Goal: Information Seeking & Learning: Understand process/instructions

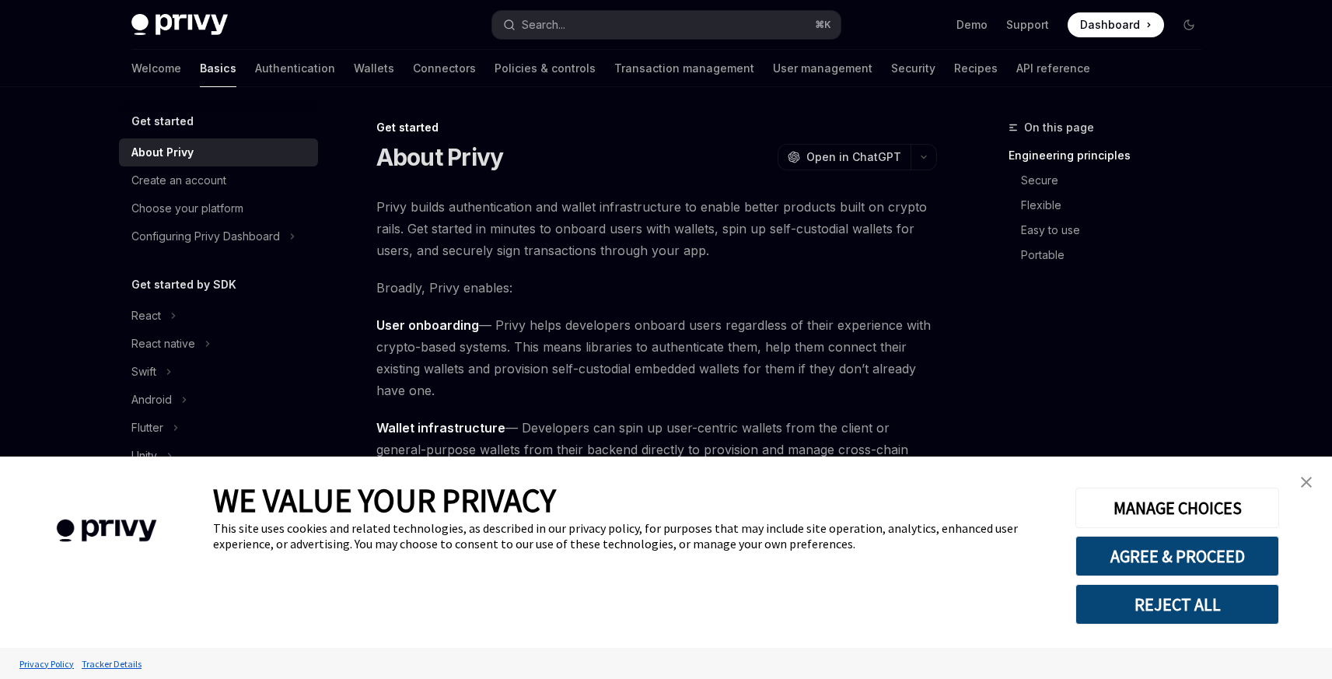
click at [1302, 484] on img "close banner" at bounding box center [1306, 482] width 11 height 11
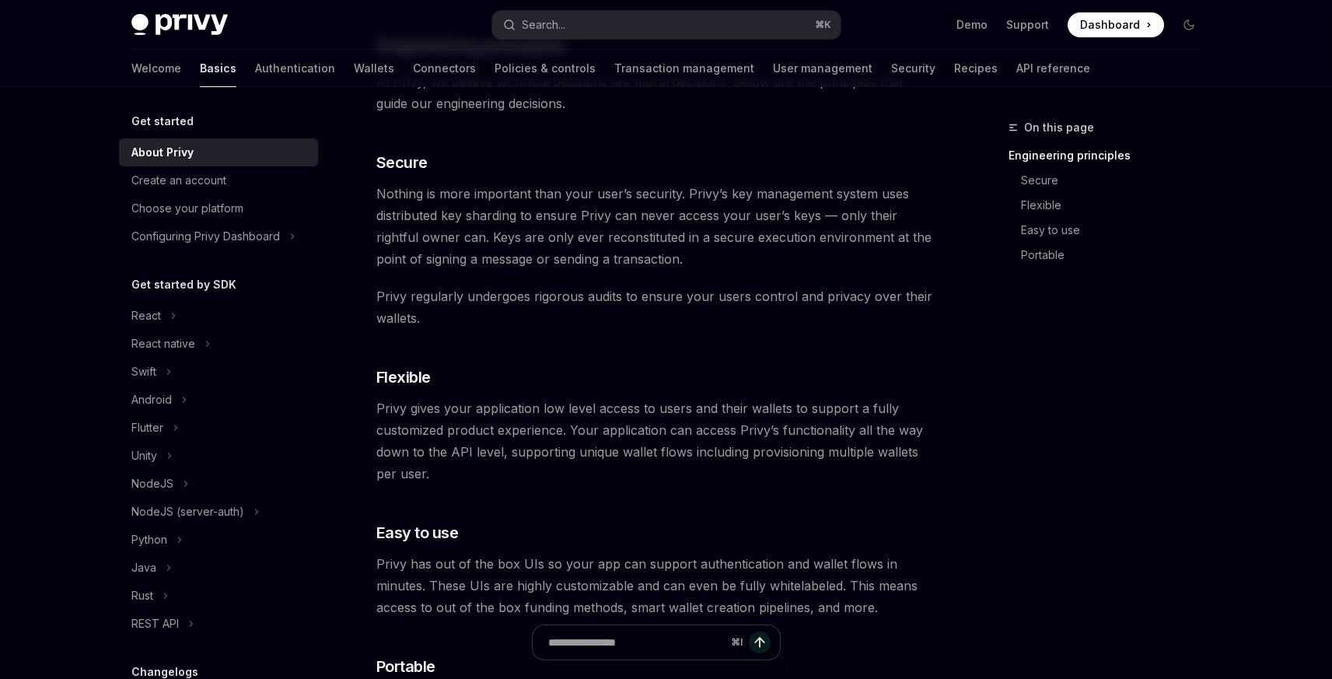
scroll to position [577, 0]
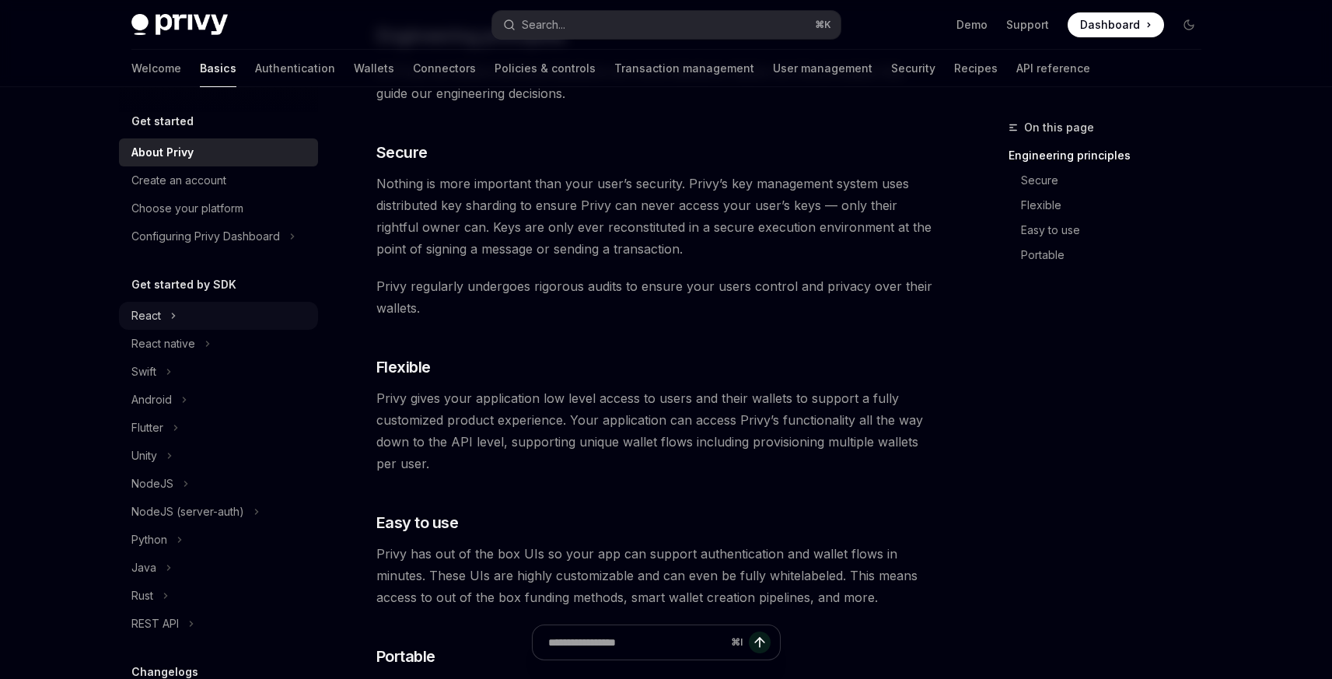
click at [164, 310] on button "React" at bounding box center [218, 316] width 199 height 28
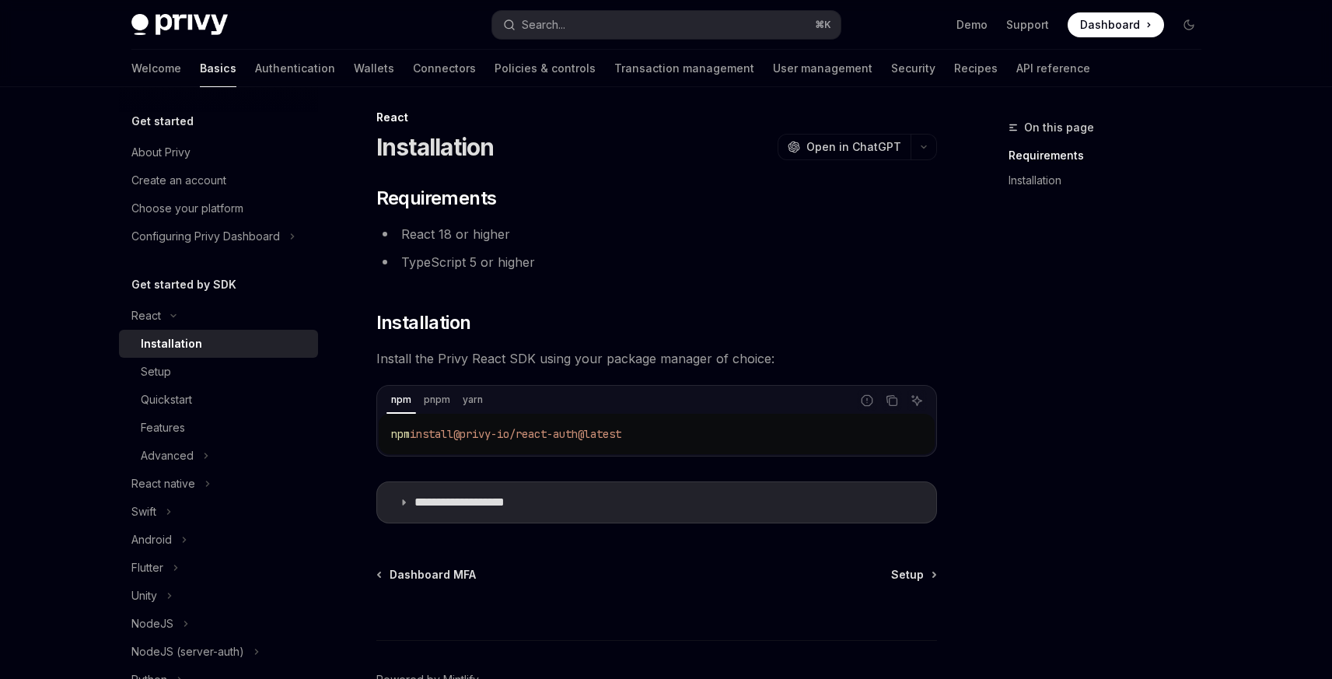
scroll to position [20, 0]
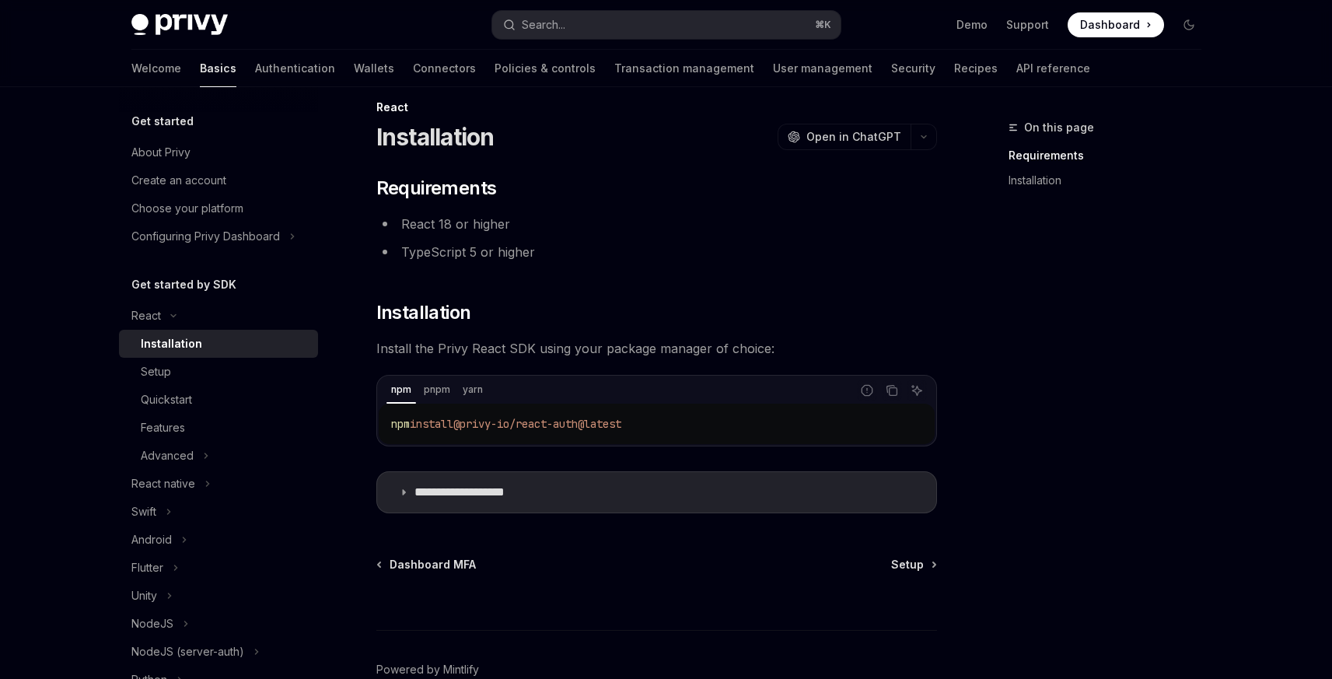
drag, startPoint x: 637, startPoint y: 425, endPoint x: 614, endPoint y: 422, distance: 22.7
click at [621, 425] on span "@privy-io/react-auth@latest" at bounding box center [537, 424] width 168 height 14
drag, startPoint x: 678, startPoint y: 416, endPoint x: 469, endPoint y: 421, distance: 209.3
click at [469, 421] on code "npm install @privy-io/react-auth@latest" at bounding box center [656, 424] width 531 height 19
copy span "@privy-io/react-auth@latest"
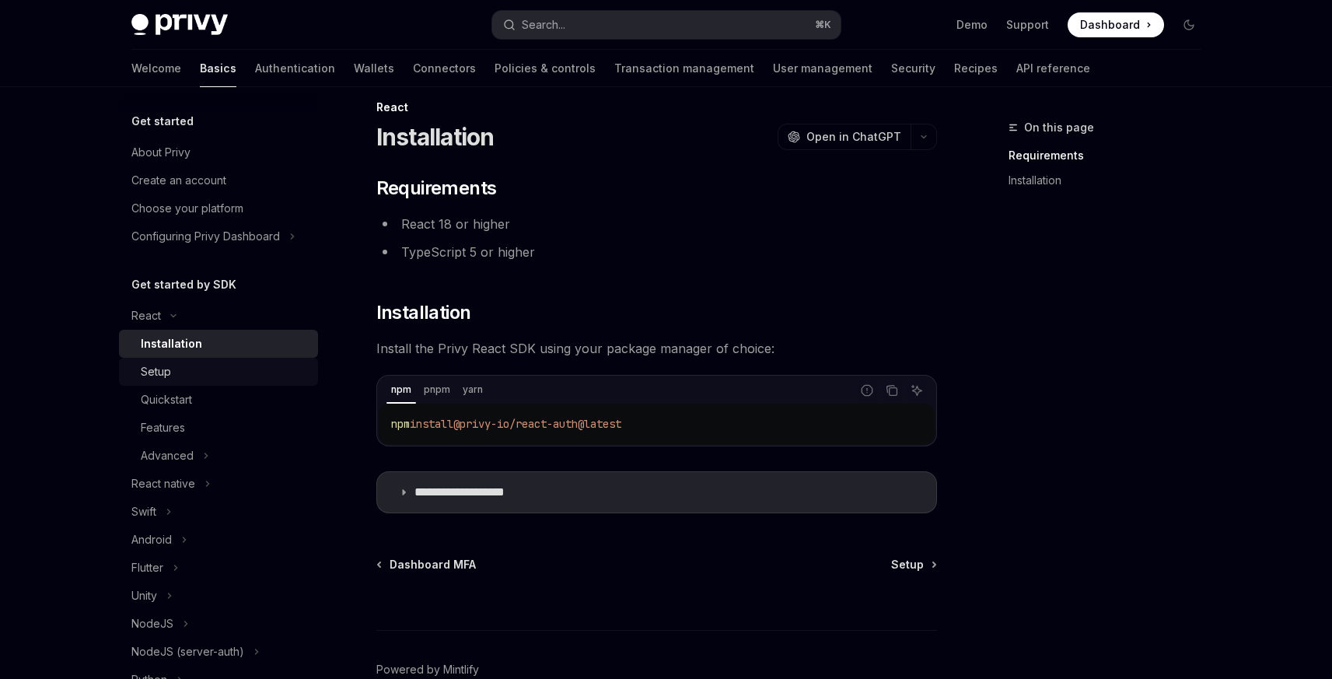
click at [226, 366] on div "Setup" at bounding box center [225, 371] width 168 height 19
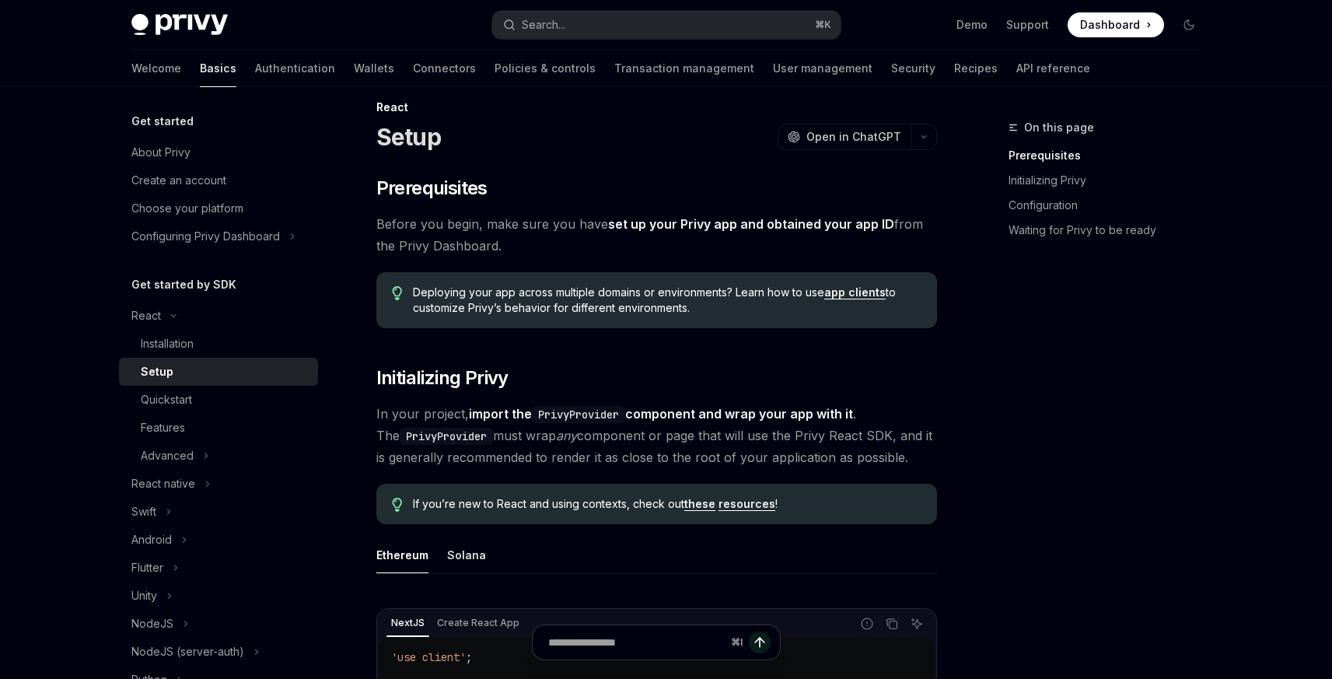
scroll to position [429, 0]
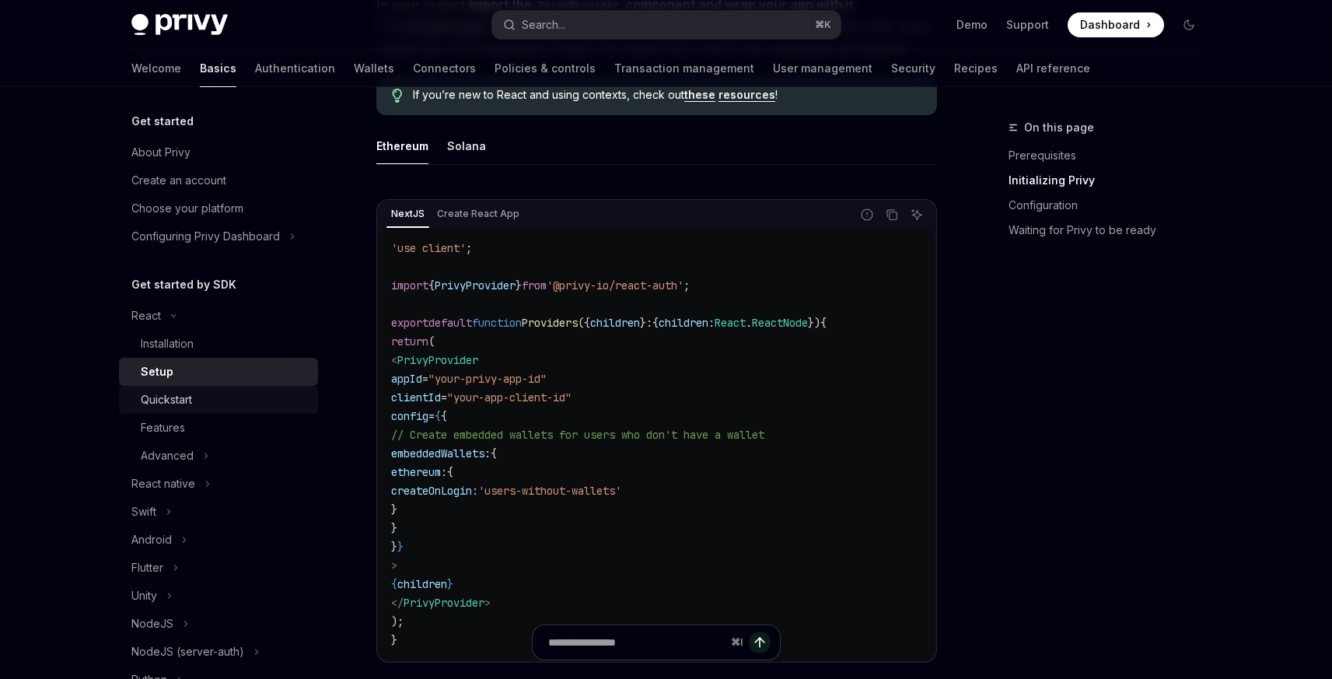
click at [245, 402] on div "Quickstart" at bounding box center [225, 399] width 168 height 19
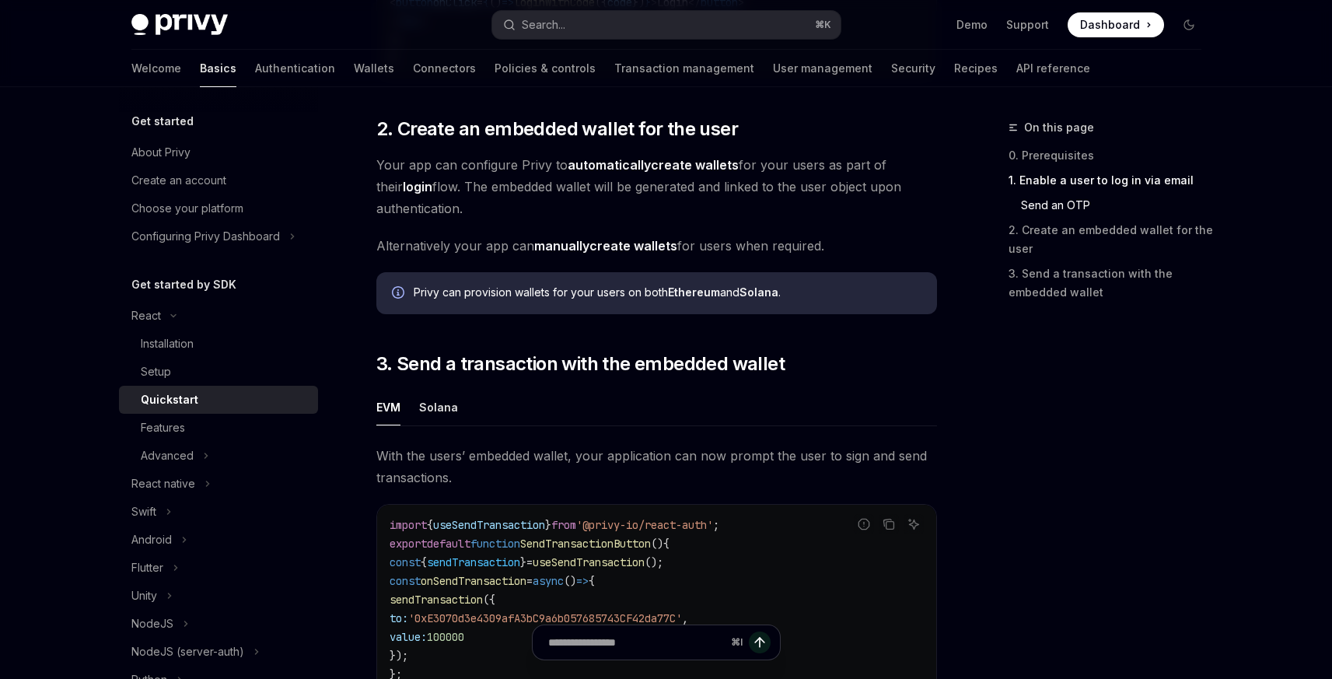
scroll to position [1293, 0]
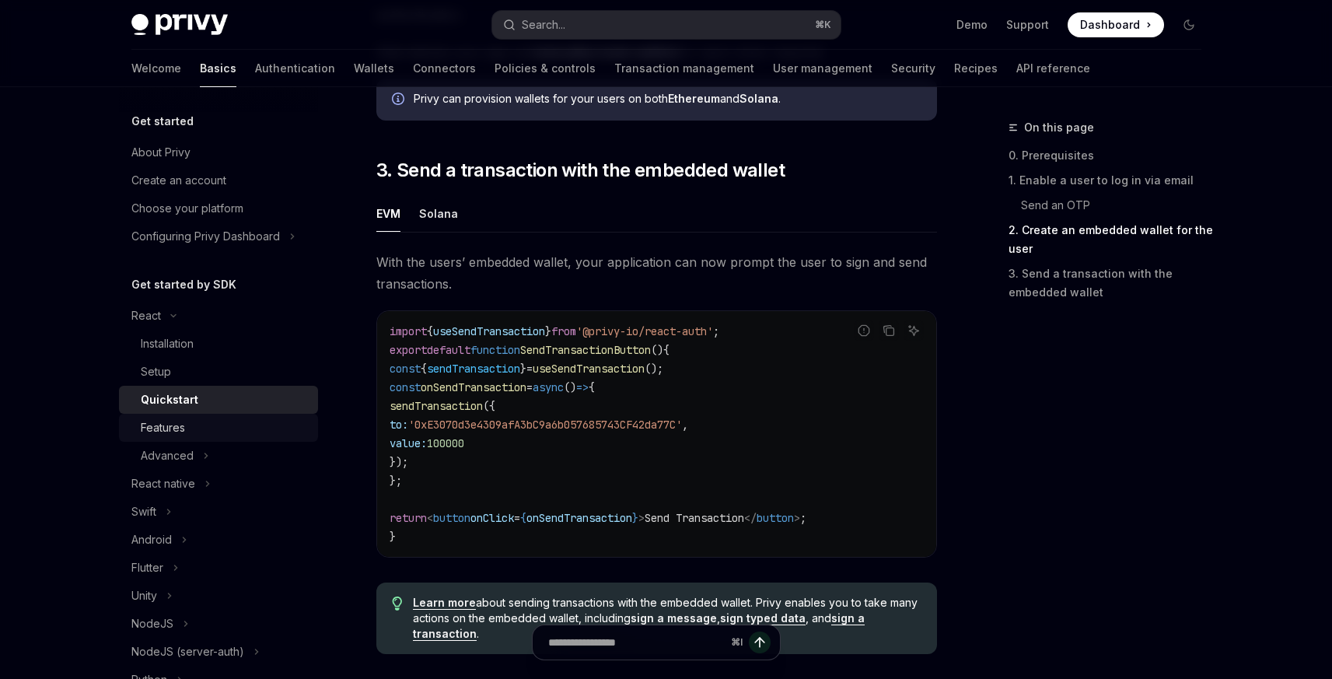
click at [147, 419] on div "Features" at bounding box center [163, 427] width 44 height 19
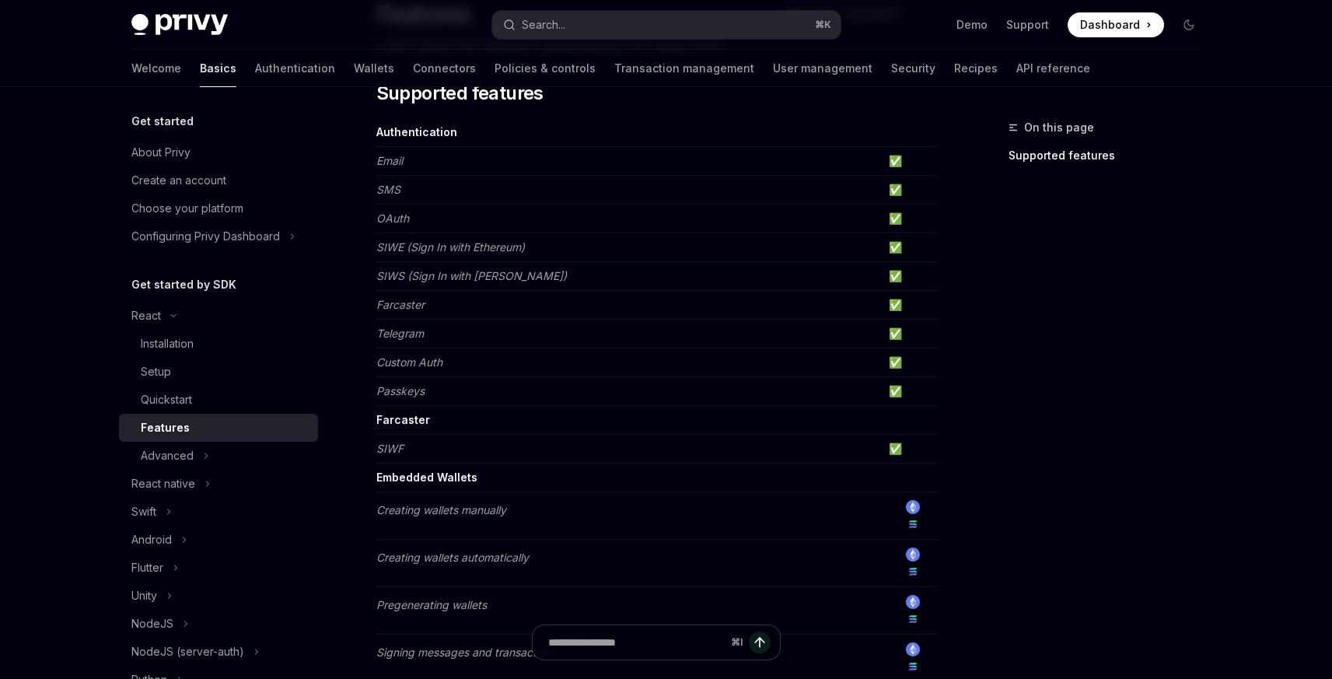
scroll to position [553, 0]
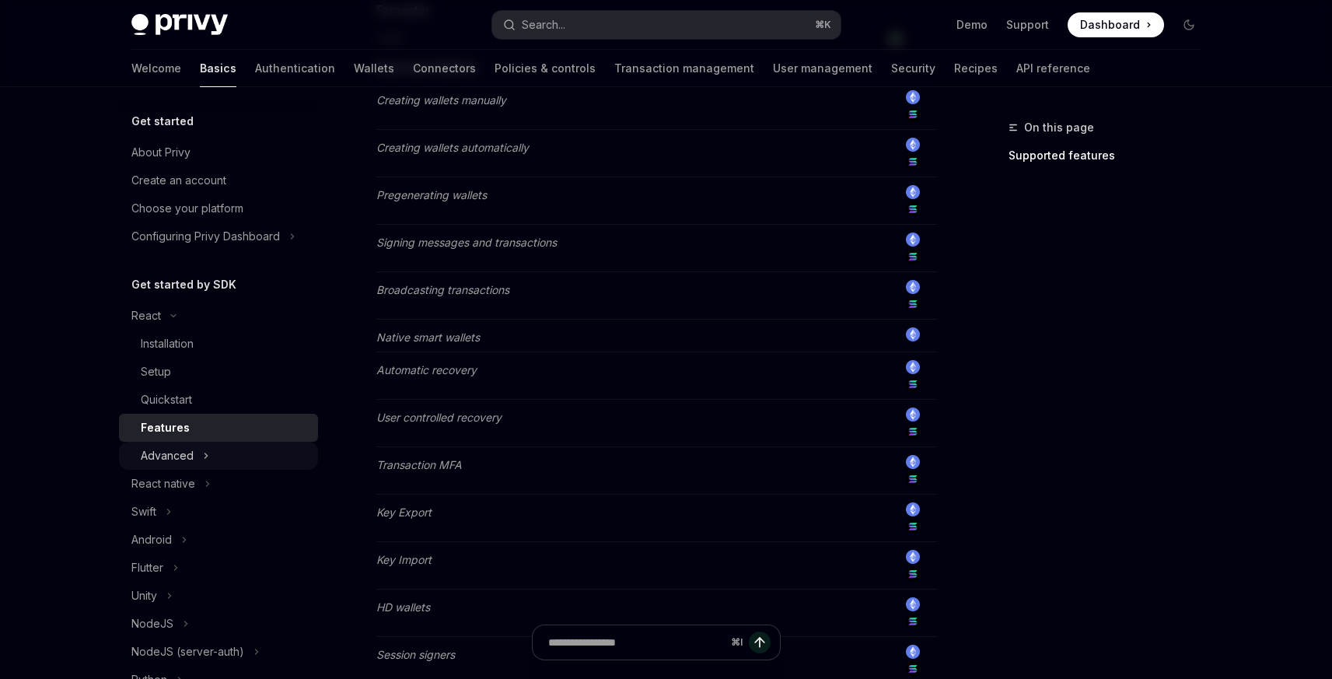
click at [213, 450] on button "Advanced" at bounding box center [218, 456] width 199 height 28
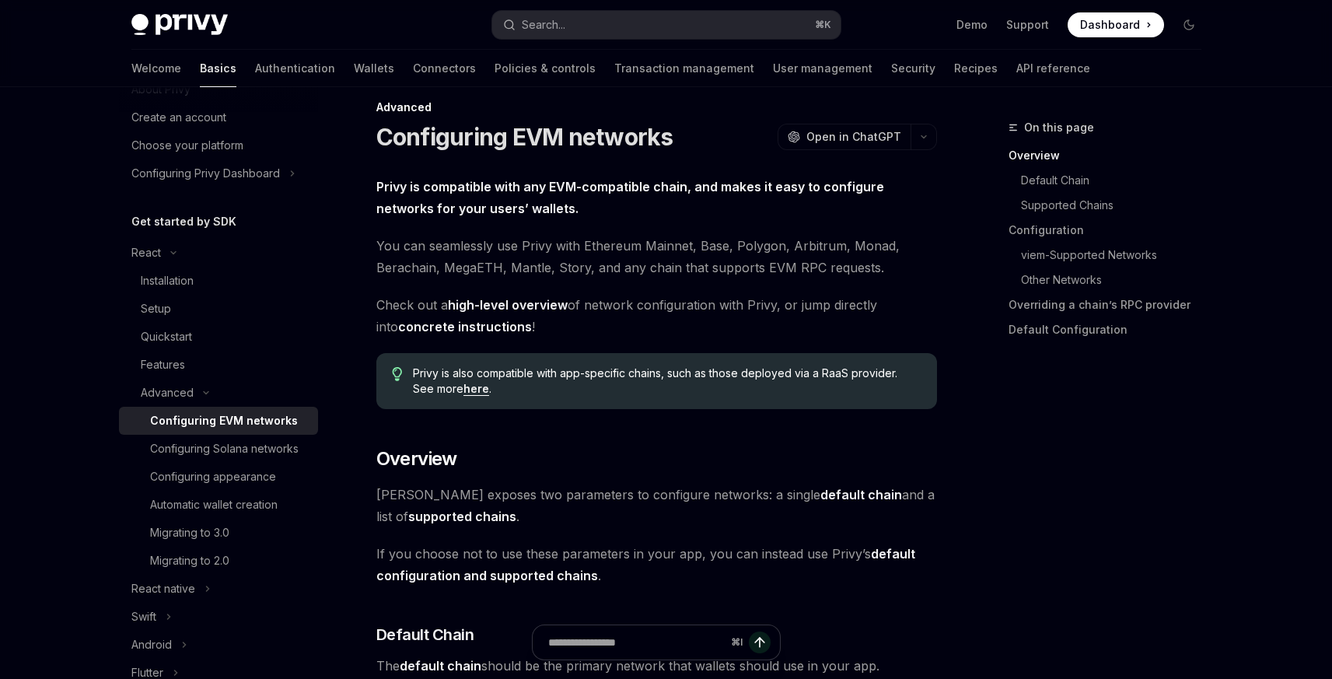
scroll to position [253, 0]
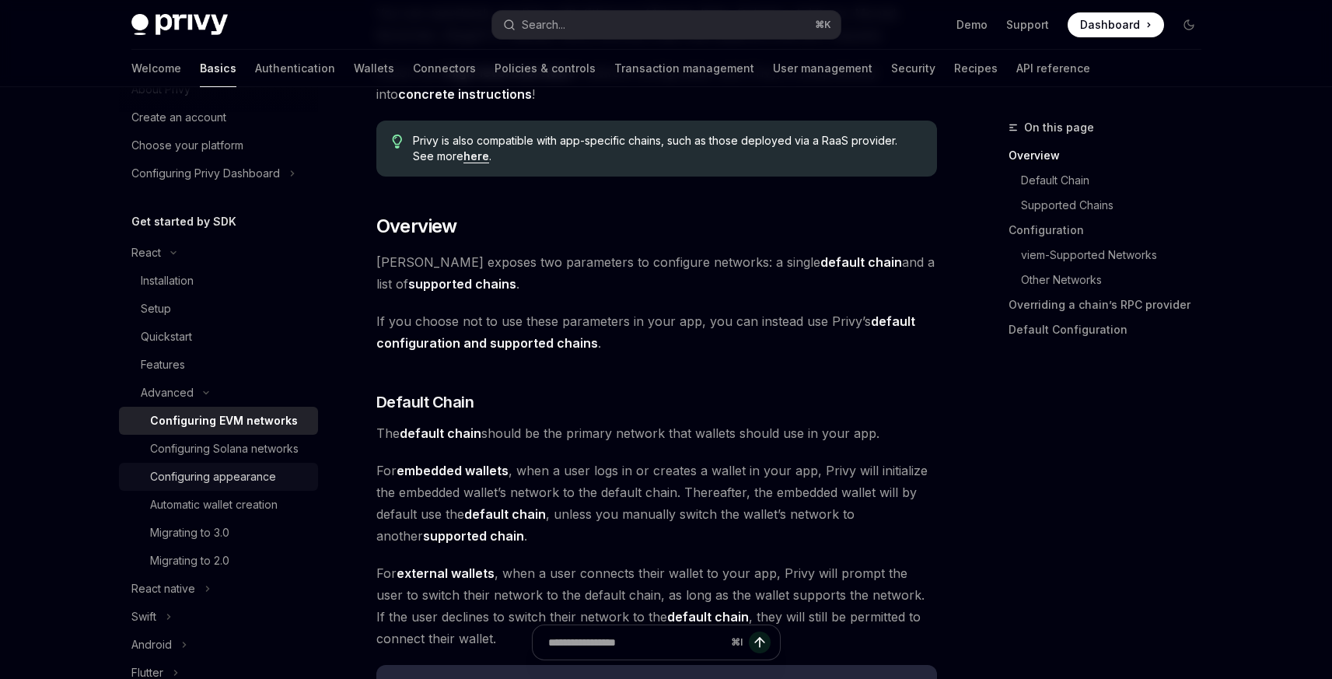
click at [245, 486] on div "Configuring appearance" at bounding box center [213, 476] width 126 height 19
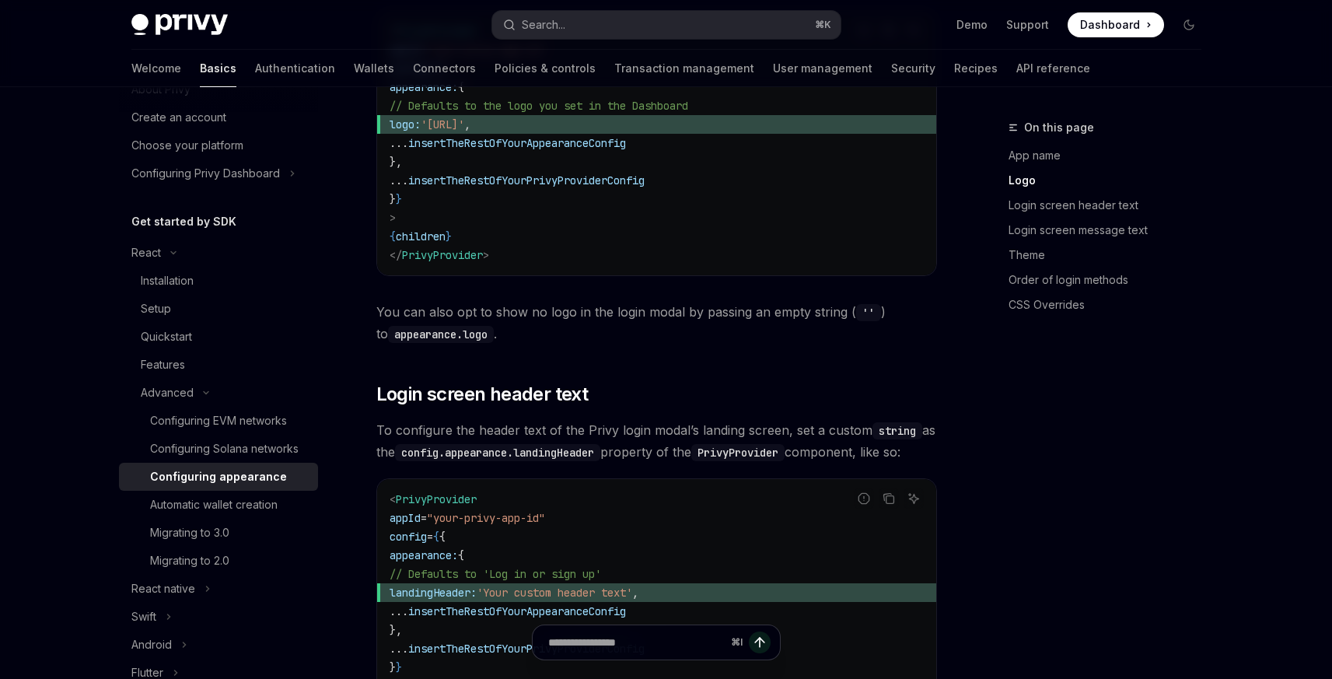
scroll to position [1055, 0]
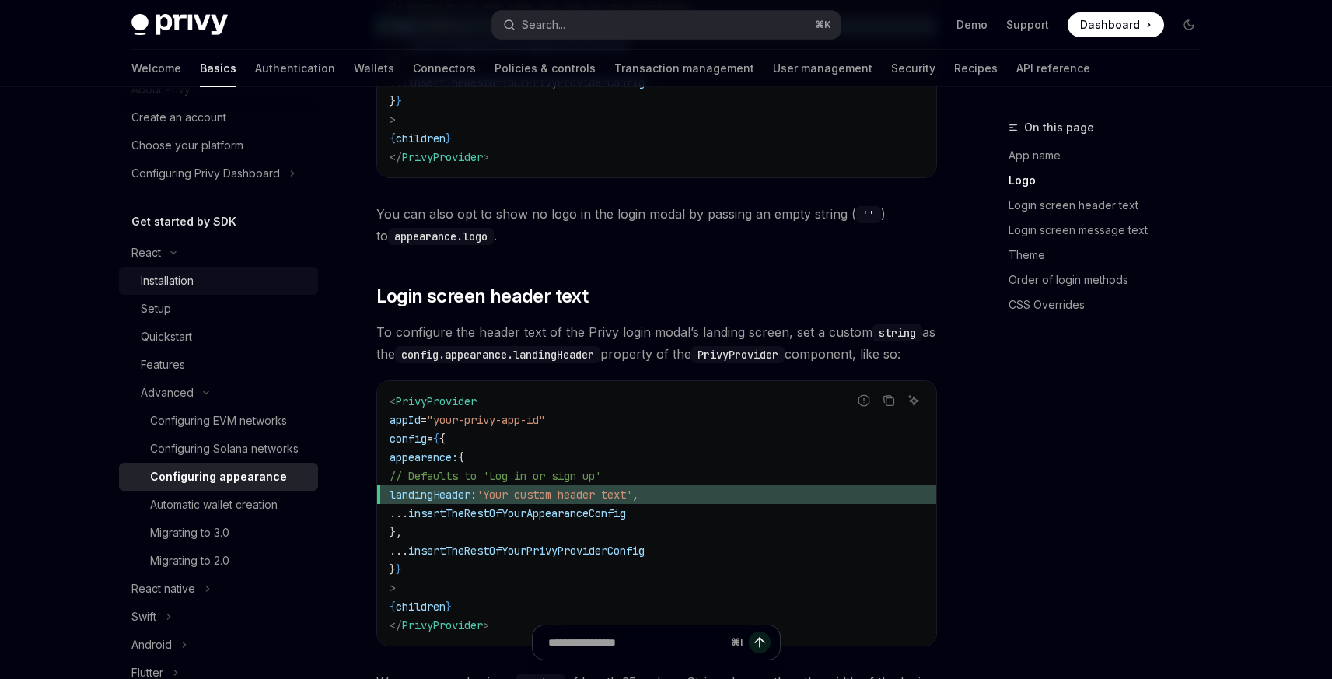
click at [189, 284] on div "Installation" at bounding box center [167, 280] width 53 height 19
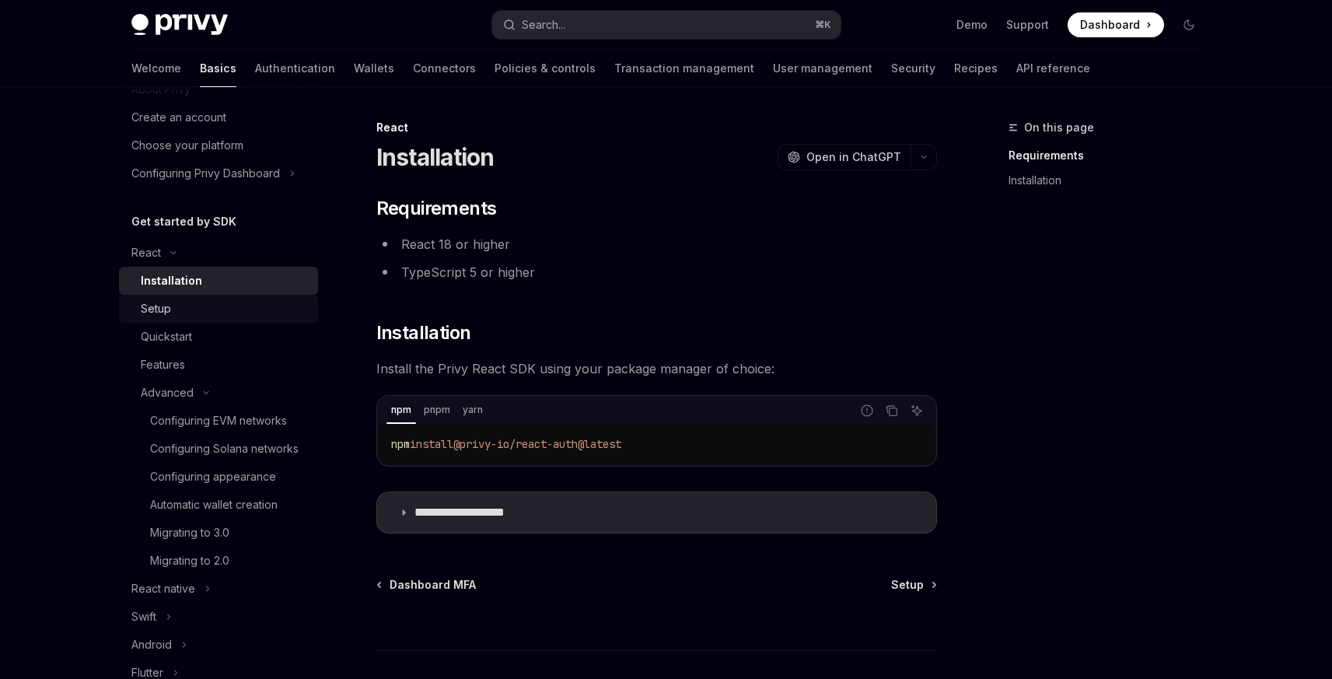
click at [263, 309] on div "Setup" at bounding box center [225, 308] width 168 height 19
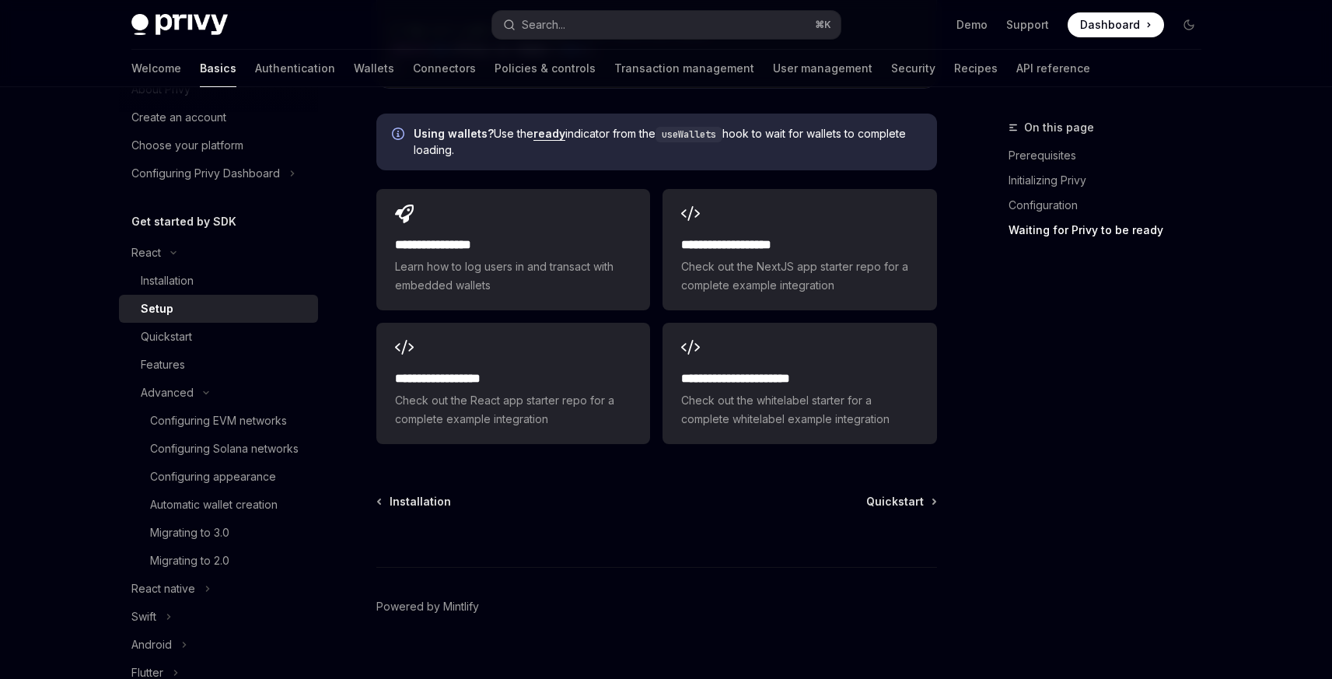
scroll to position [1433, 0]
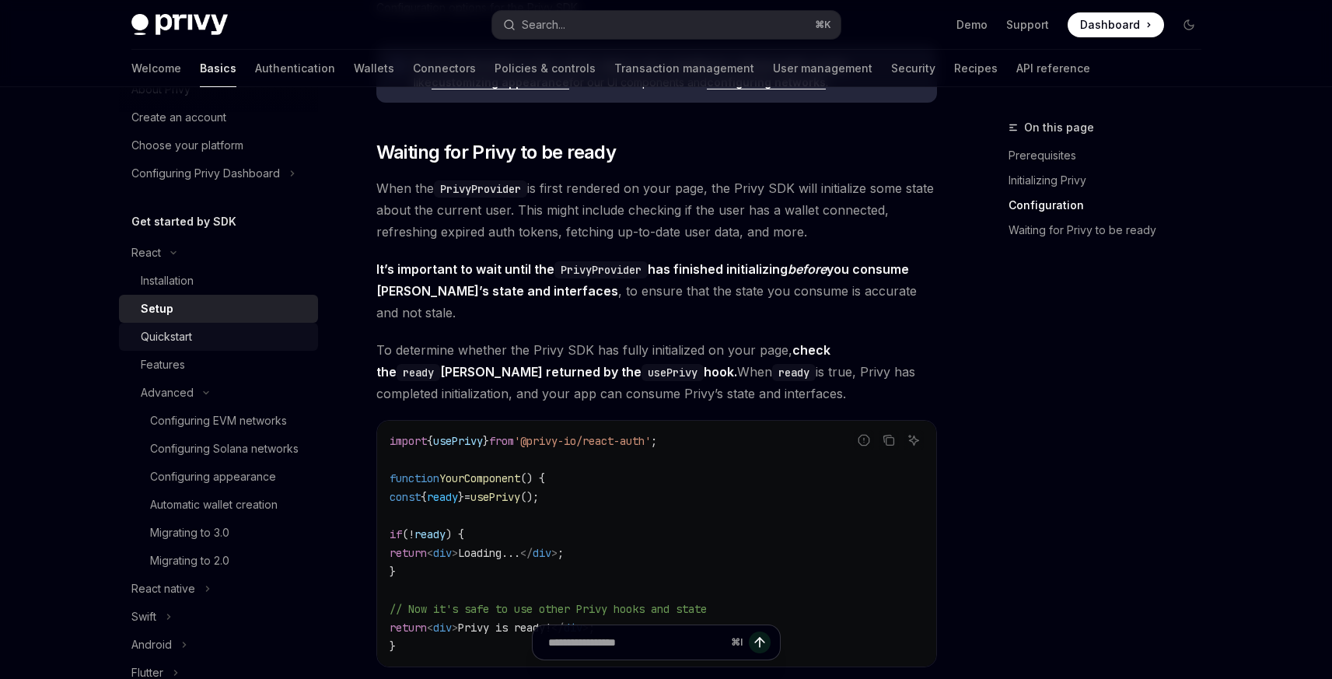
click at [174, 336] on div "Quickstart" at bounding box center [166, 336] width 51 height 19
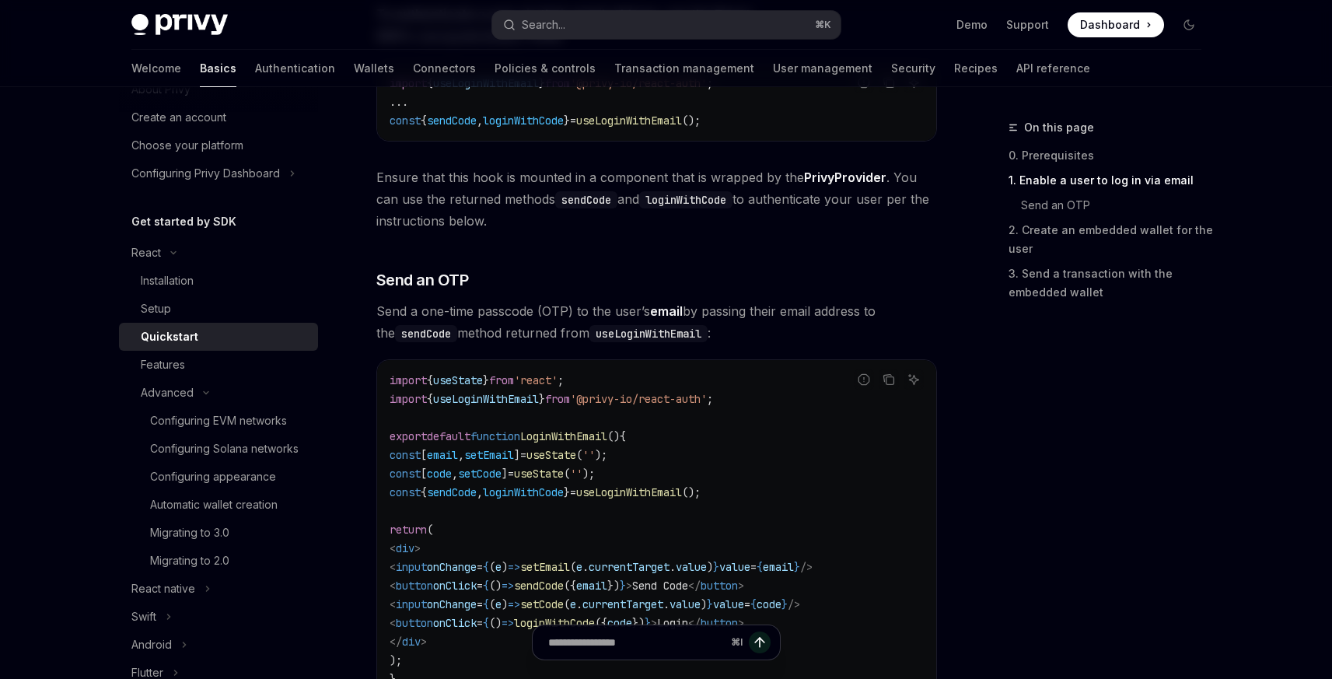
scroll to position [559, 0]
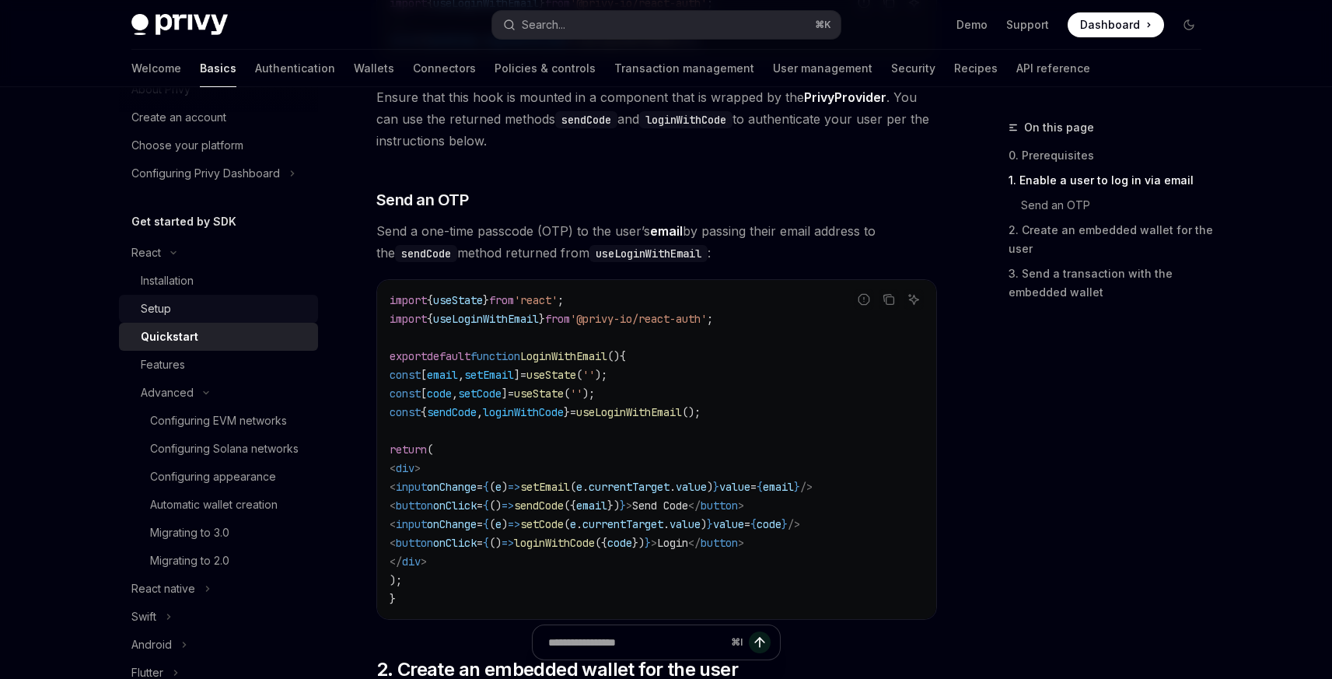
click at [193, 303] on div "Setup" at bounding box center [225, 308] width 168 height 19
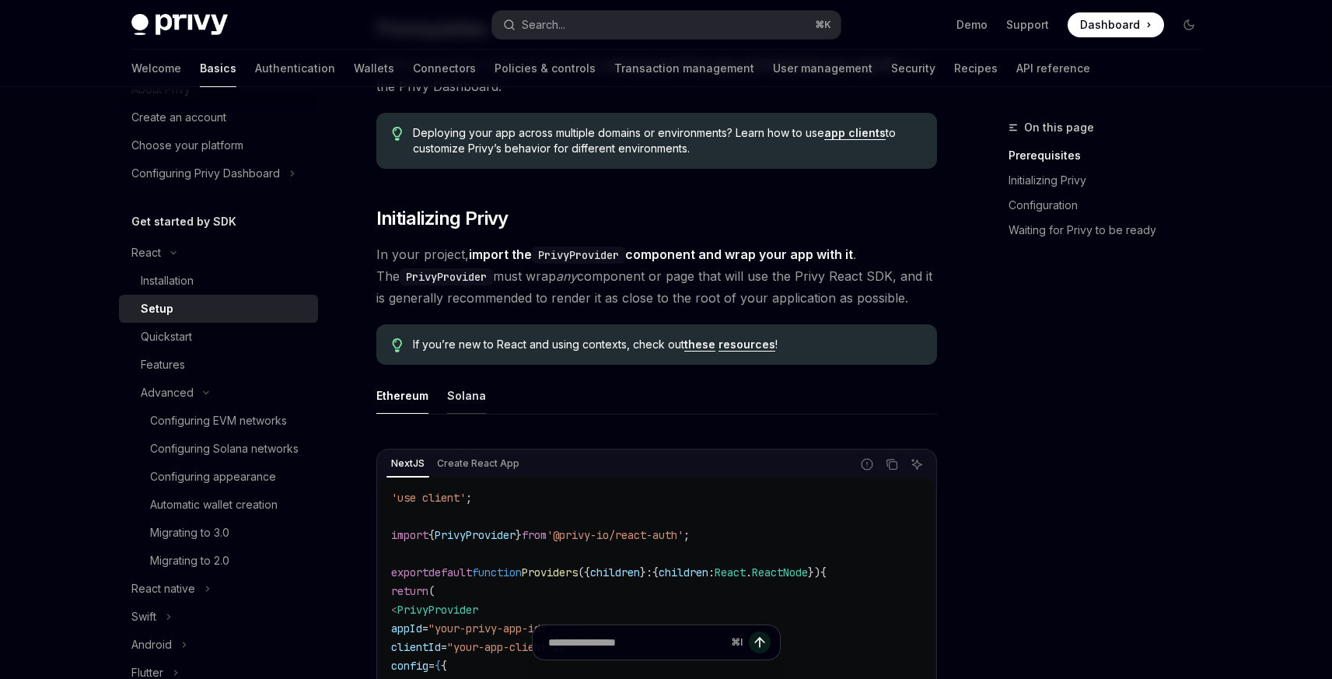
scroll to position [200, 0]
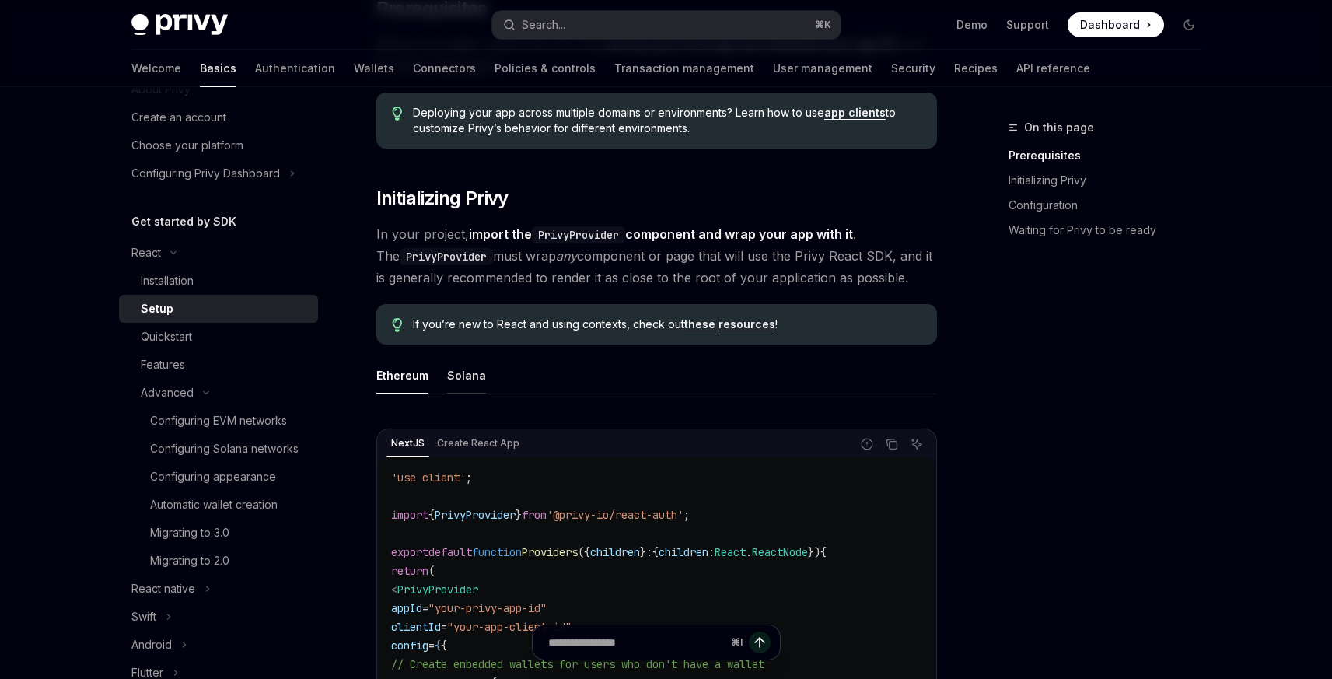
click at [447, 368] on div "Solana" at bounding box center [466, 375] width 39 height 37
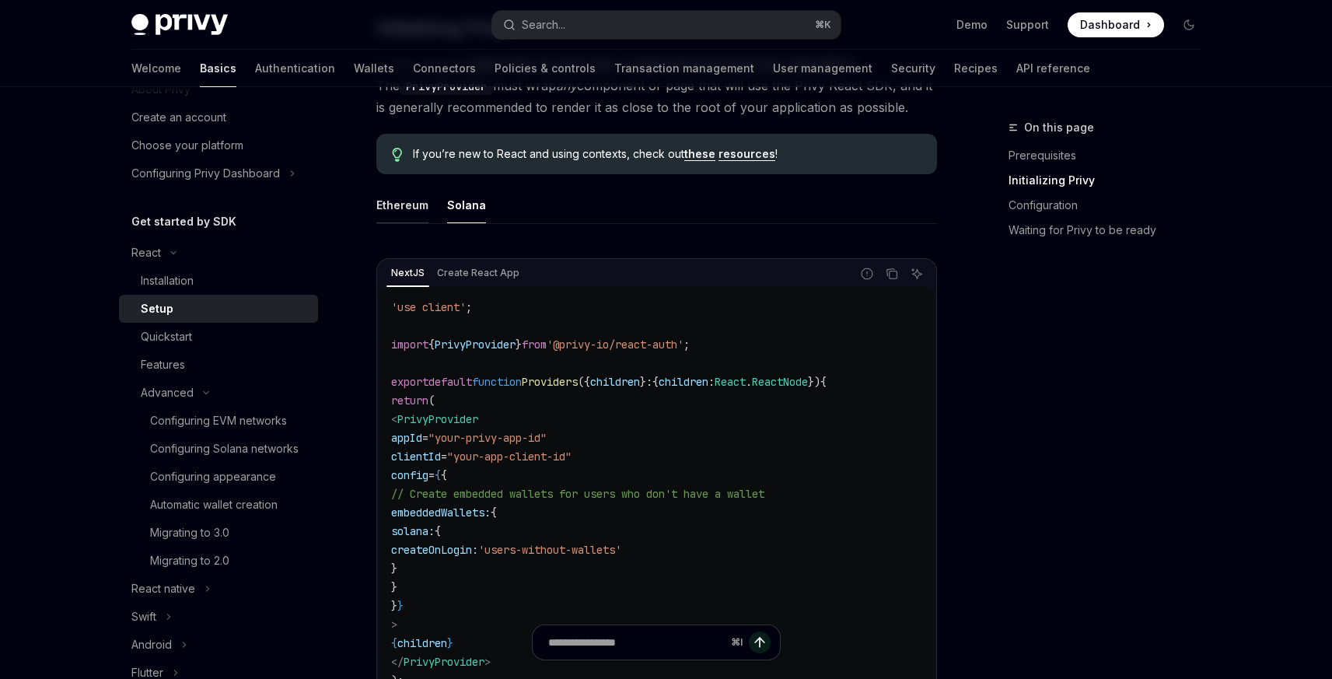
click at [416, 211] on div "Ethereum" at bounding box center [402, 205] width 52 height 37
click at [450, 211] on div "Solana" at bounding box center [466, 205] width 39 height 37
click at [404, 217] on div "Ethereum" at bounding box center [402, 205] width 52 height 37
type textarea "*"
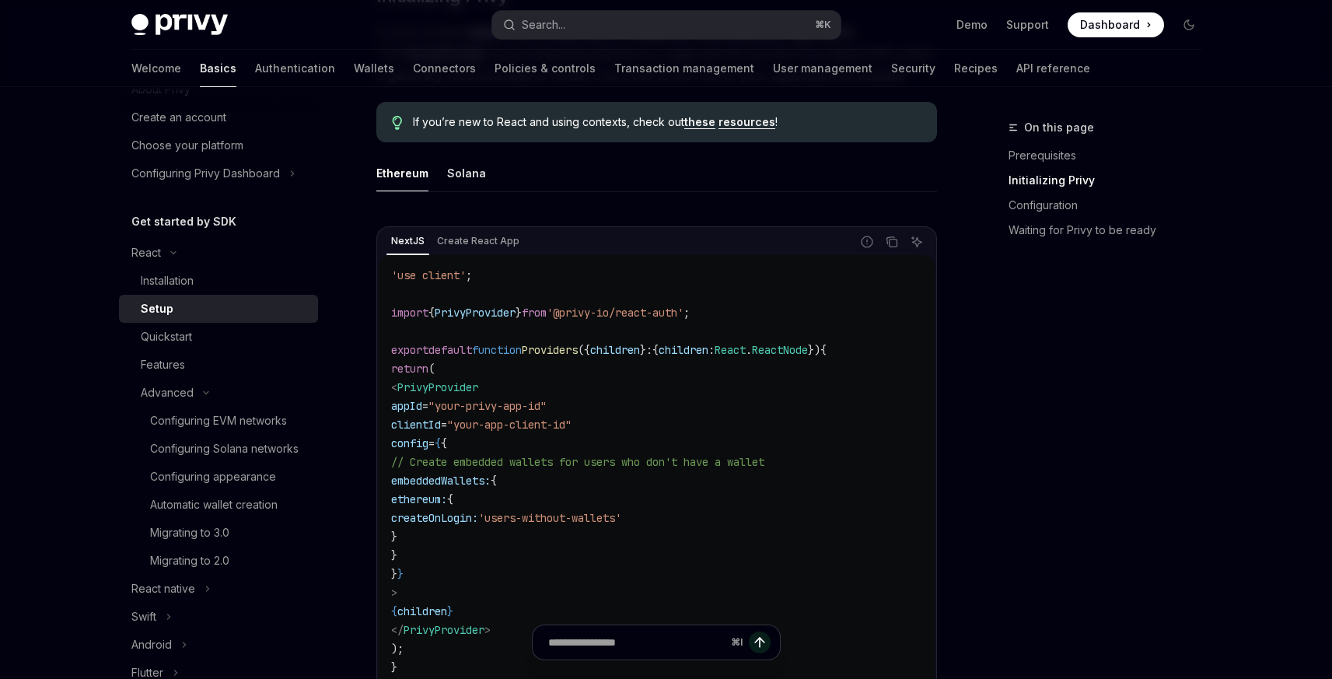
scroll to position [335, 0]
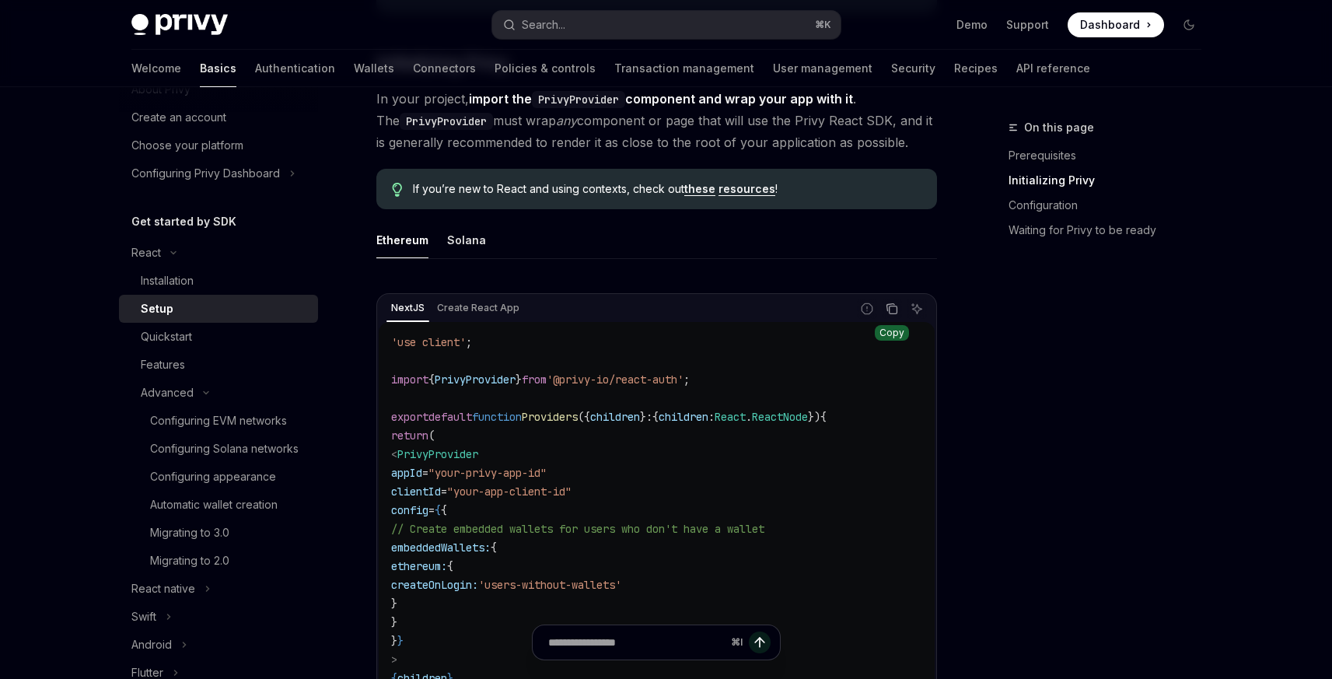
click at [887, 309] on icon "Copy the contents from the code block" at bounding box center [892, 309] width 12 height 12
click at [684, 236] on ul "Ethereum Solana" at bounding box center [656, 240] width 561 height 37
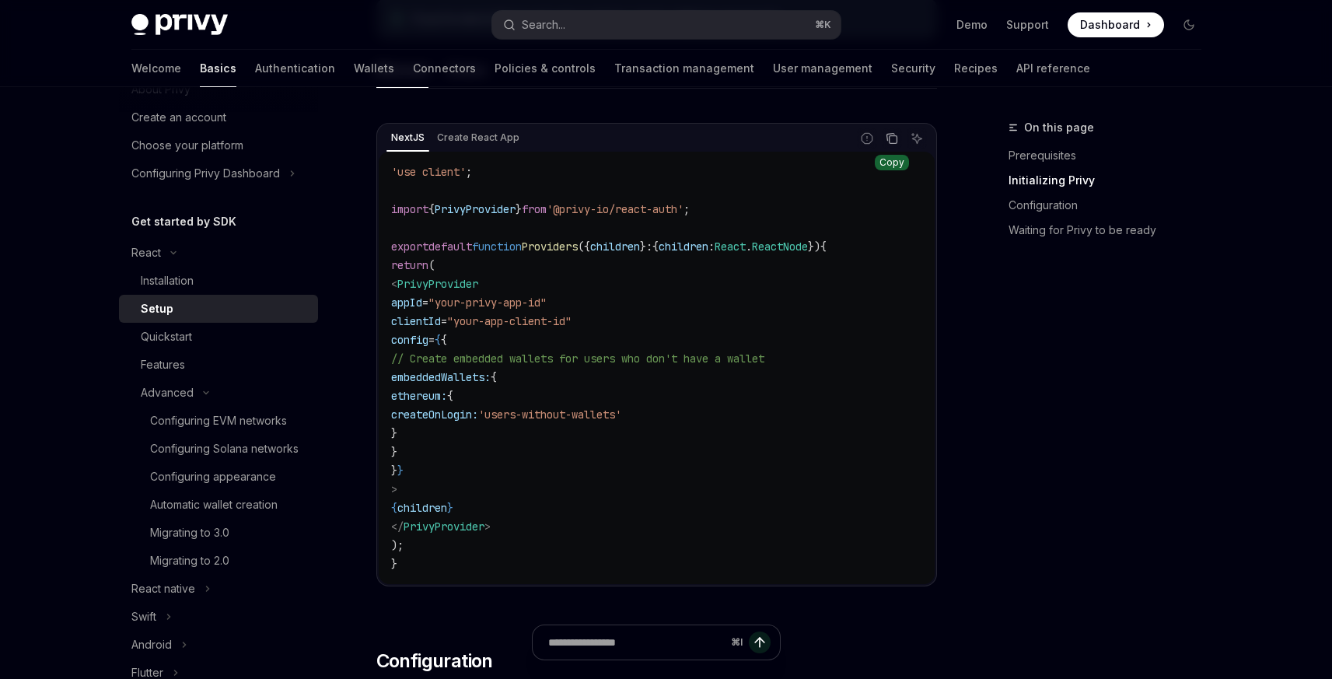
click at [471, 120] on div "NextJS Create React App Report incorrect code Copy Ask AI 'use client' ; import…" at bounding box center [656, 359] width 561 height 504
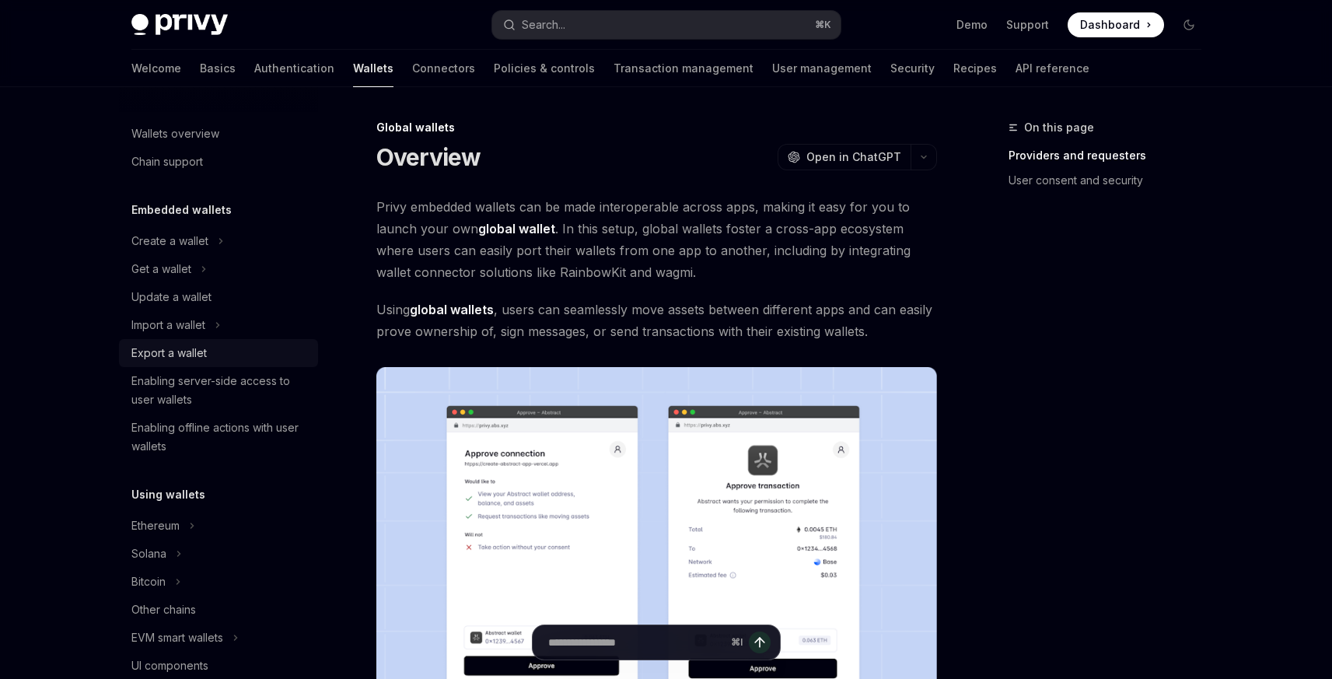
scroll to position [897, 0]
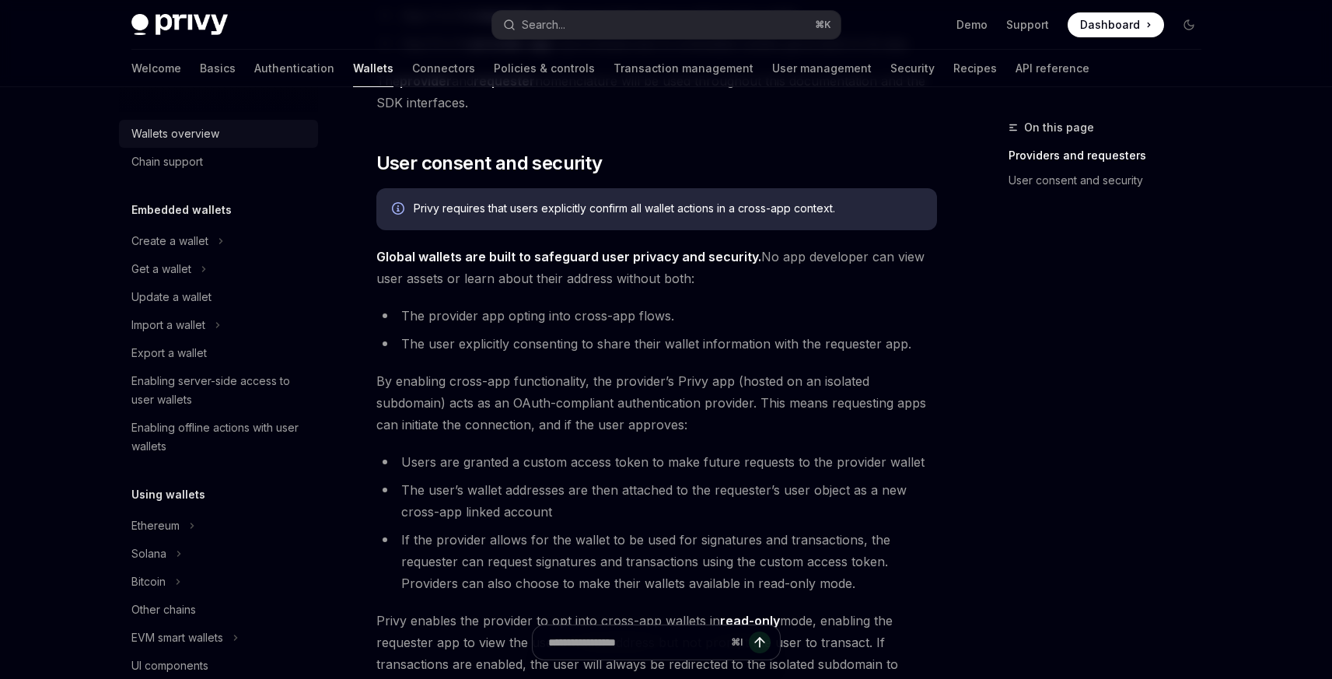
click at [219, 141] on div "Wallets overview" at bounding box center [219, 133] width 177 height 19
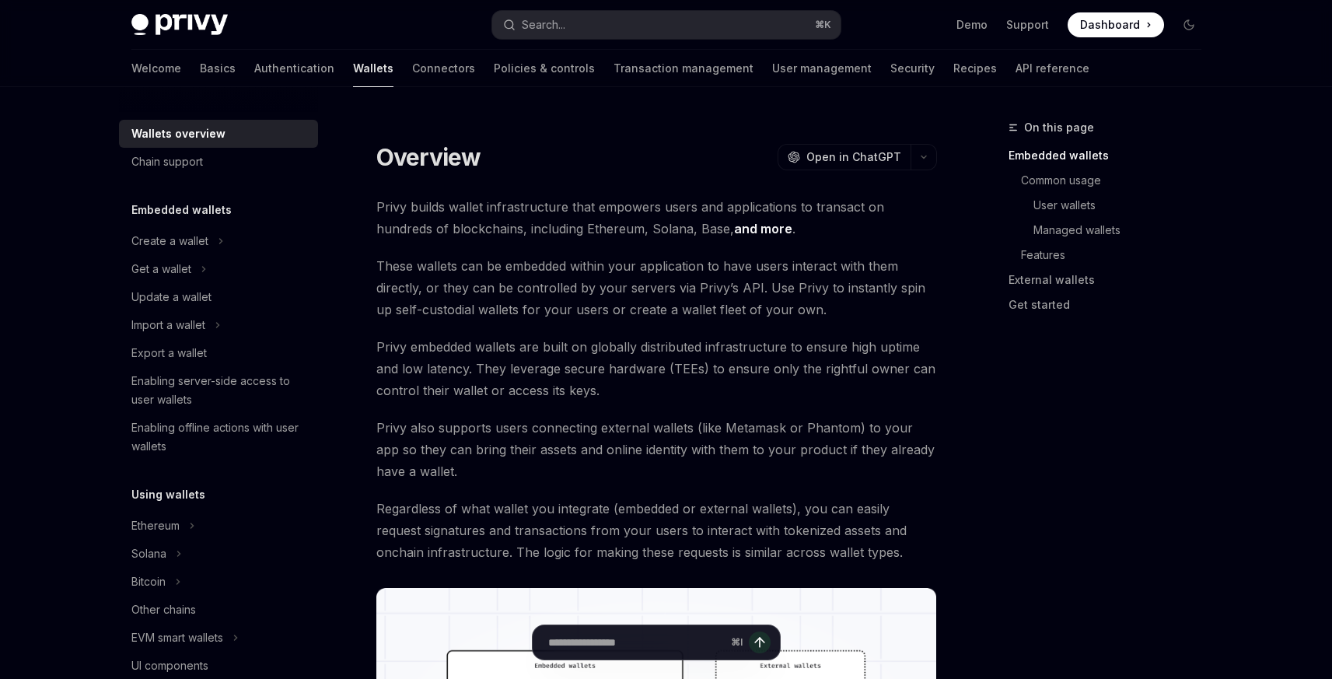
scroll to position [590, 0]
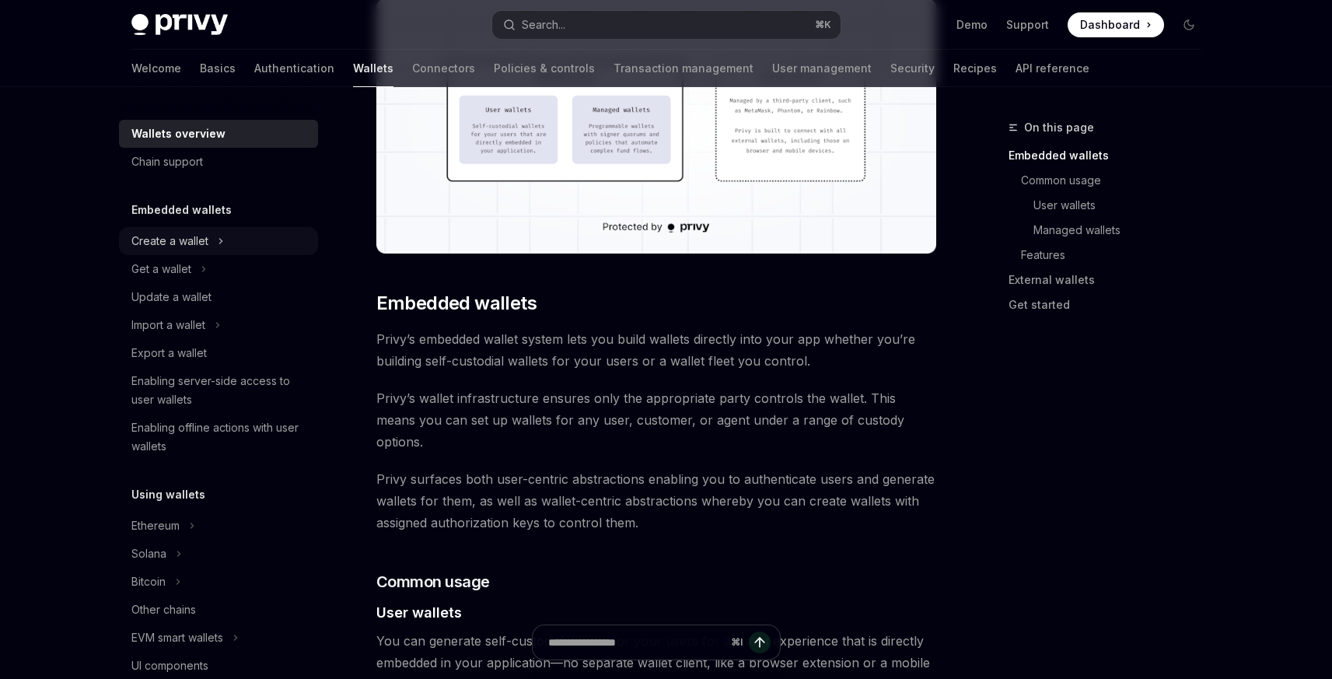
click at [218, 241] on icon "Toggle Create a wallet section" at bounding box center [221, 241] width 6 height 19
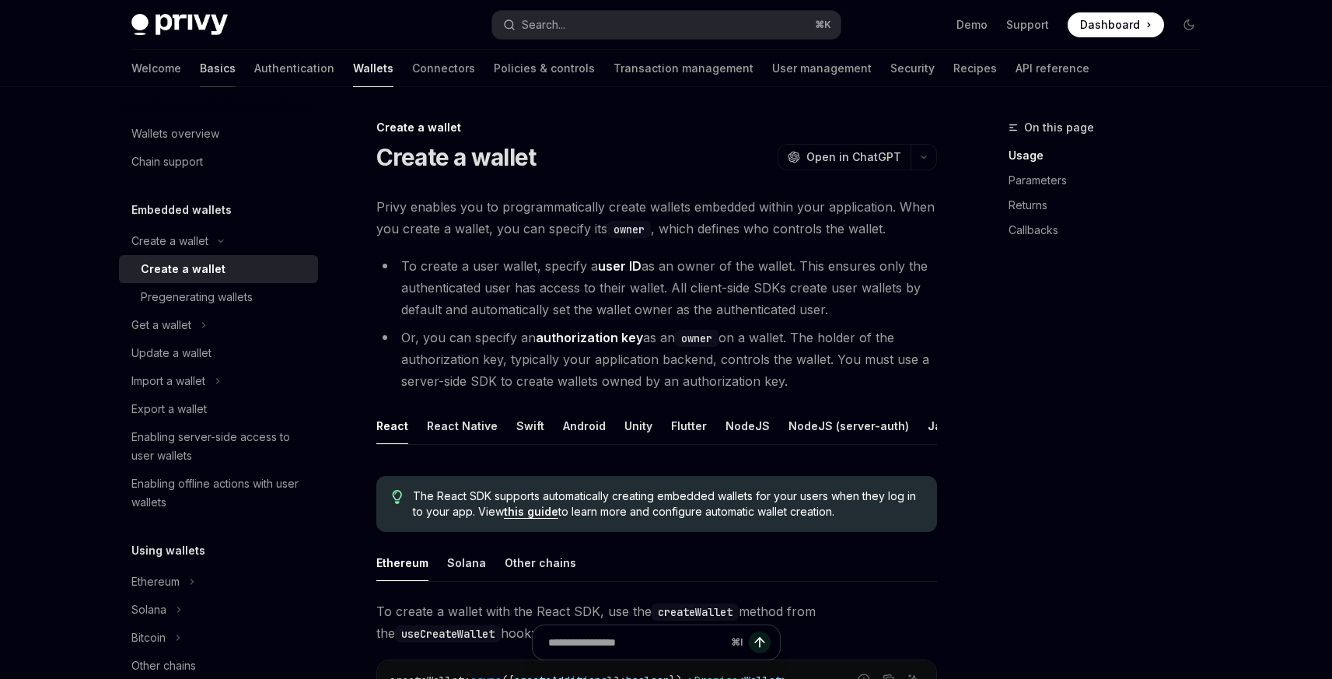
click at [200, 68] on link "Basics" at bounding box center [218, 68] width 36 height 37
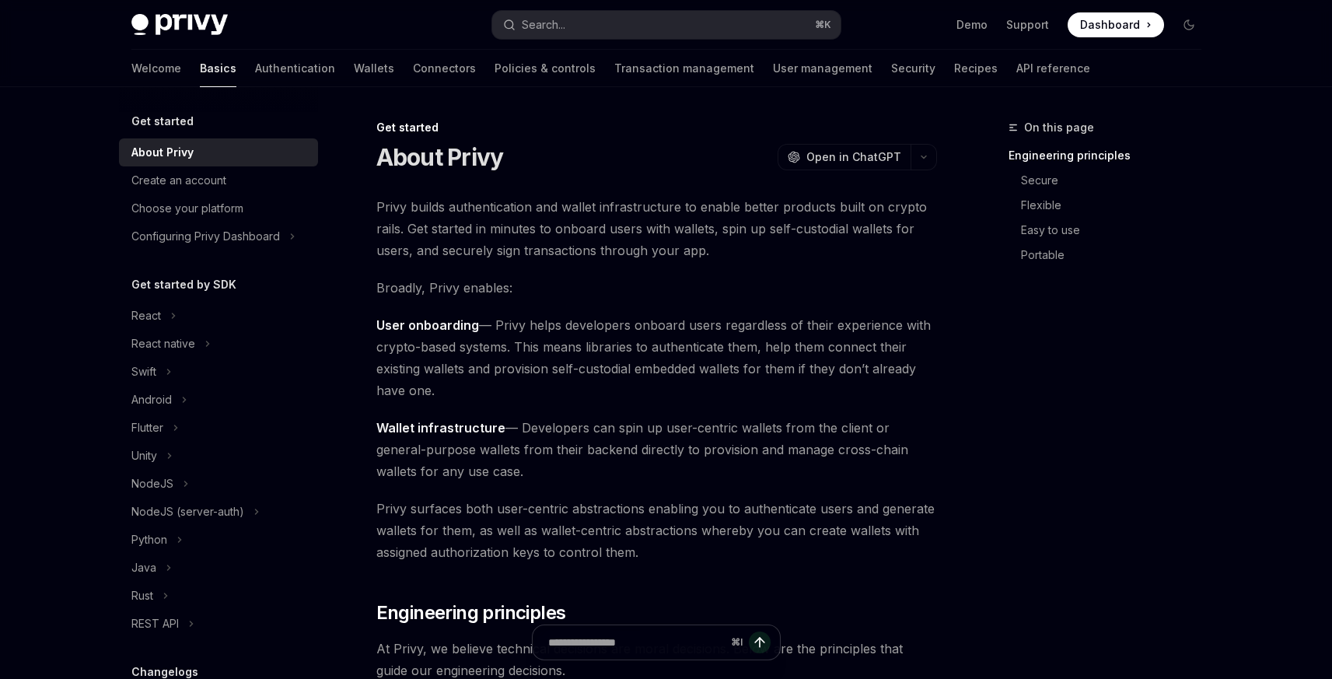
click at [219, 124] on div "Get started" at bounding box center [218, 121] width 199 height 19
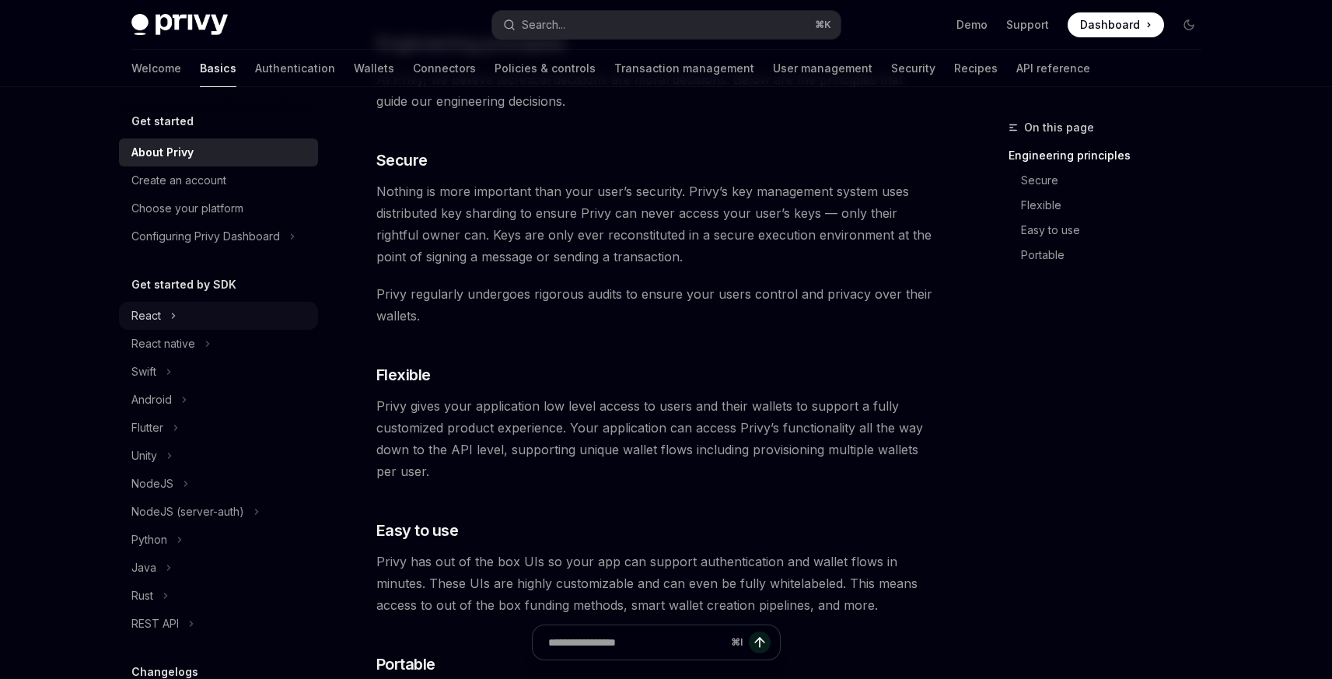
click at [156, 317] on div "React" at bounding box center [146, 315] width 30 height 19
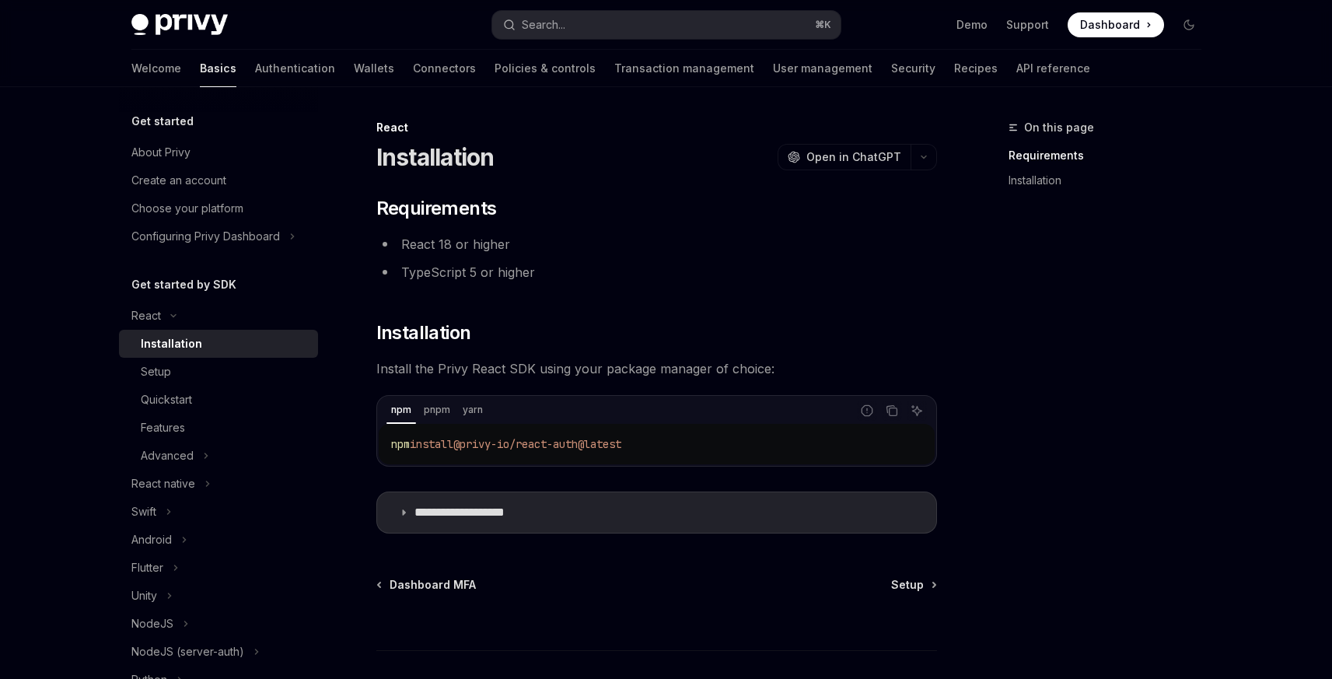
scroll to position [20, 0]
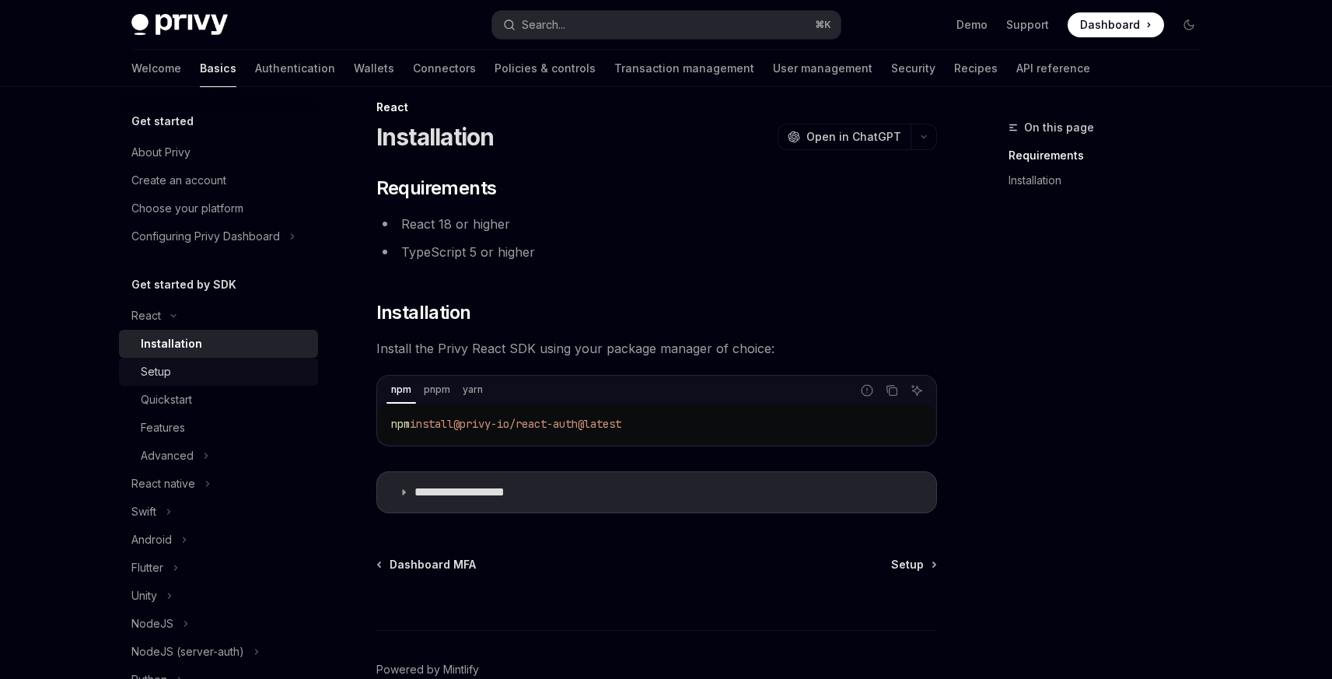
click at [204, 366] on div "Setup" at bounding box center [225, 371] width 168 height 19
type textarea "*"
